Goal: Transaction & Acquisition: Purchase product/service

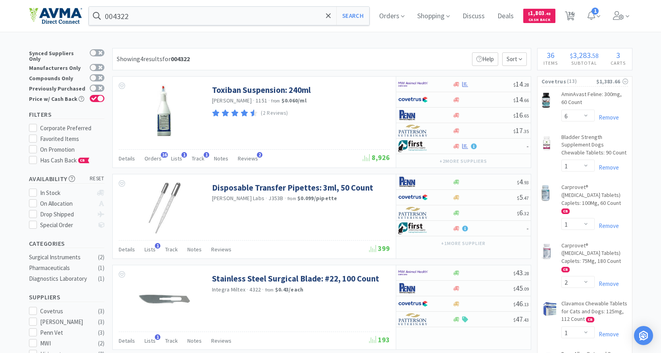
select select "6"
select select "1"
select select "2"
select select "1"
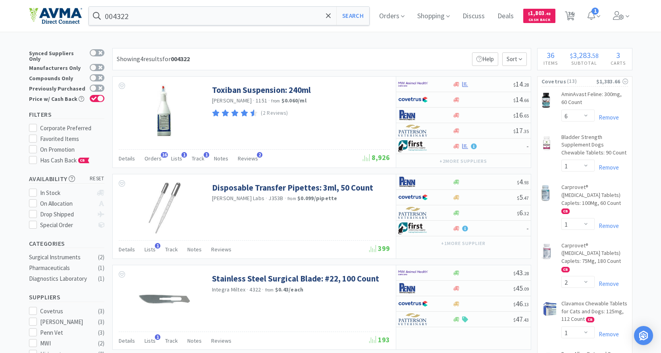
select select "1"
select select "2"
select select "1"
select select "2"
select select "1"
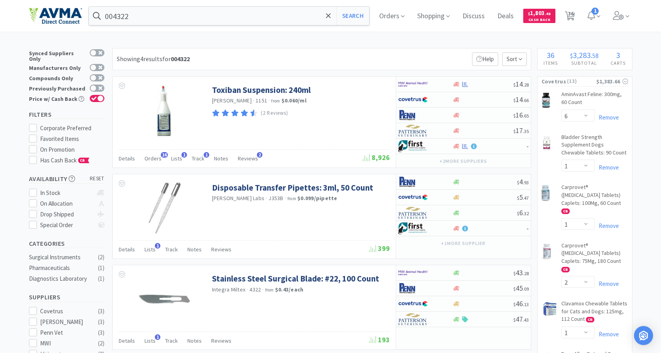
select select "3"
select select "2"
select select "6"
select select "8"
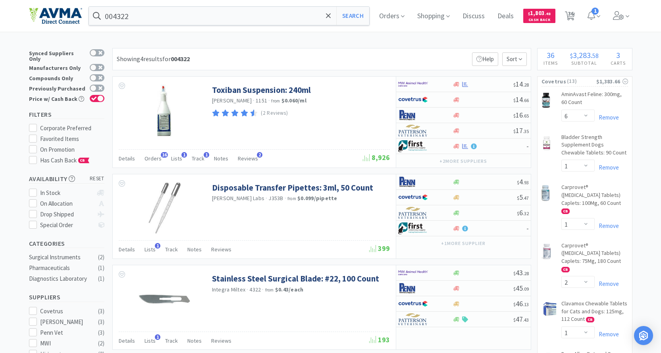
select select "8"
select select "3"
select select "1"
select select "3"
select select "10"
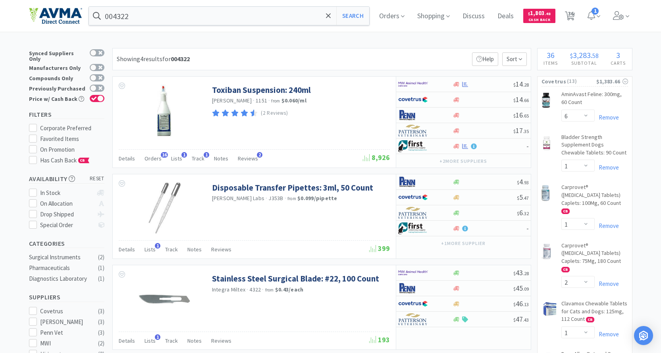
select select "10"
select select "3"
select select "1"
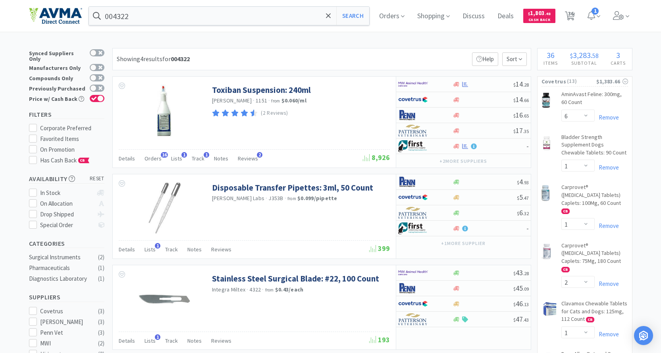
select select "2"
select select "1"
select select "3"
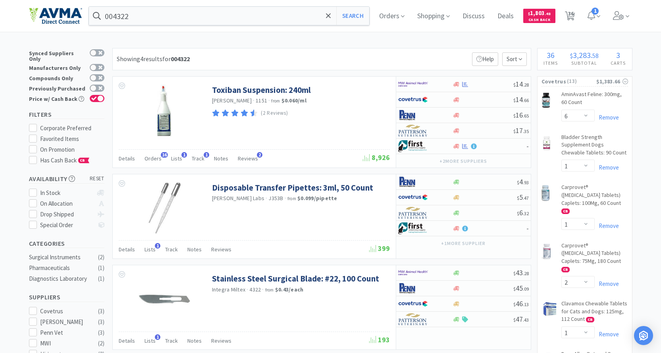
select select "3"
select select "2"
select select "1"
select select "8"
select select "6"
